Goal: Information Seeking & Learning: Learn about a topic

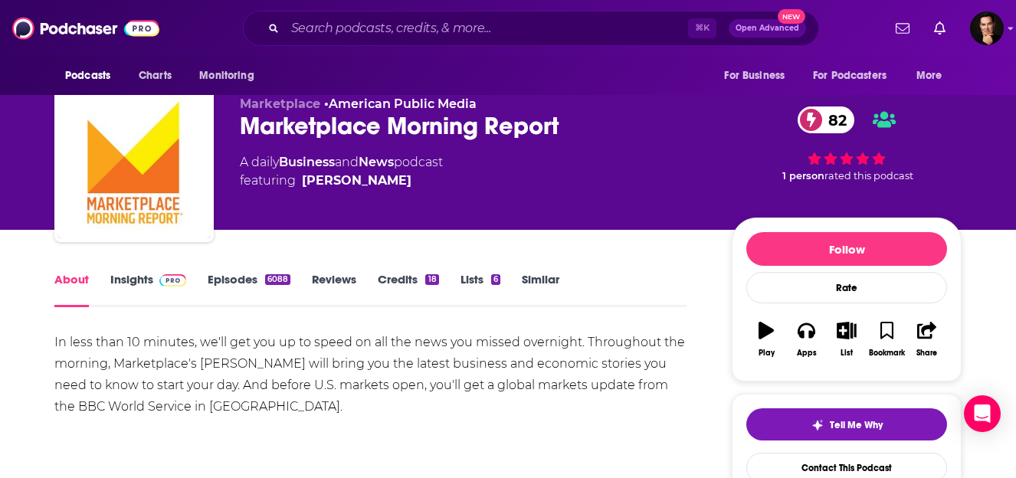
scroll to position [16, 0]
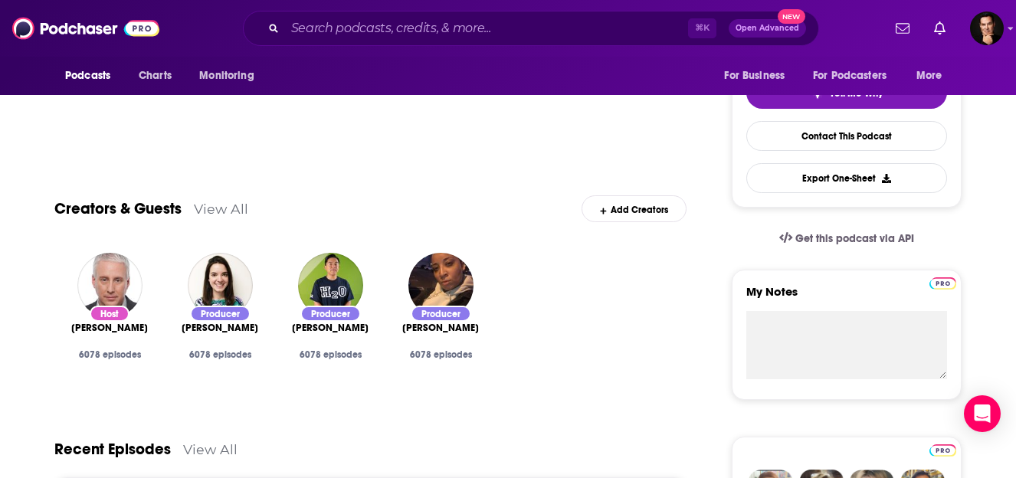
scroll to position [352, 0]
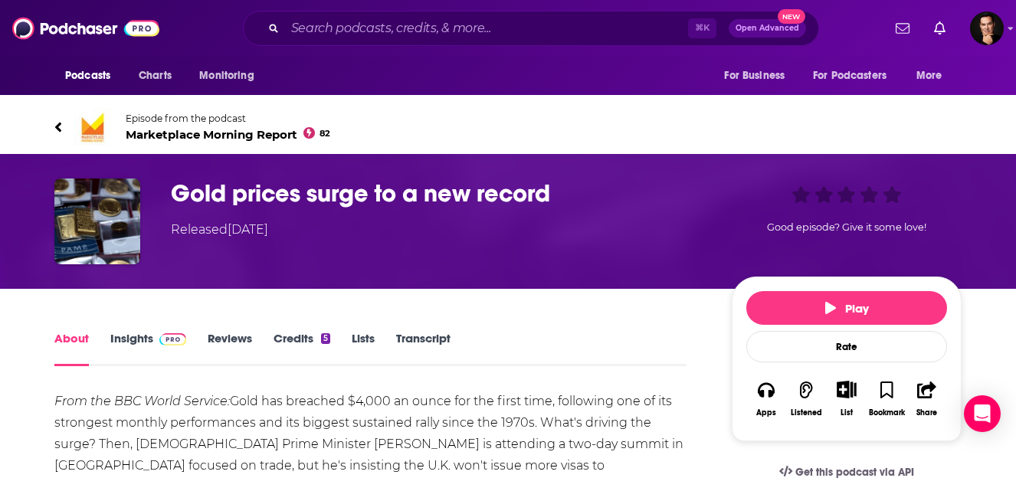
scroll to position [4, 0]
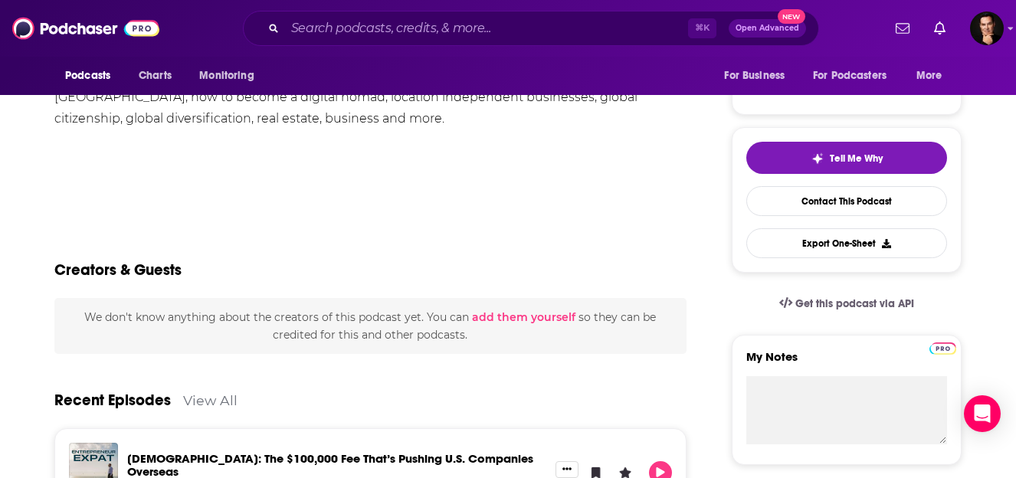
scroll to position [284, 0]
